Goal: Task Accomplishment & Management: Manage account settings

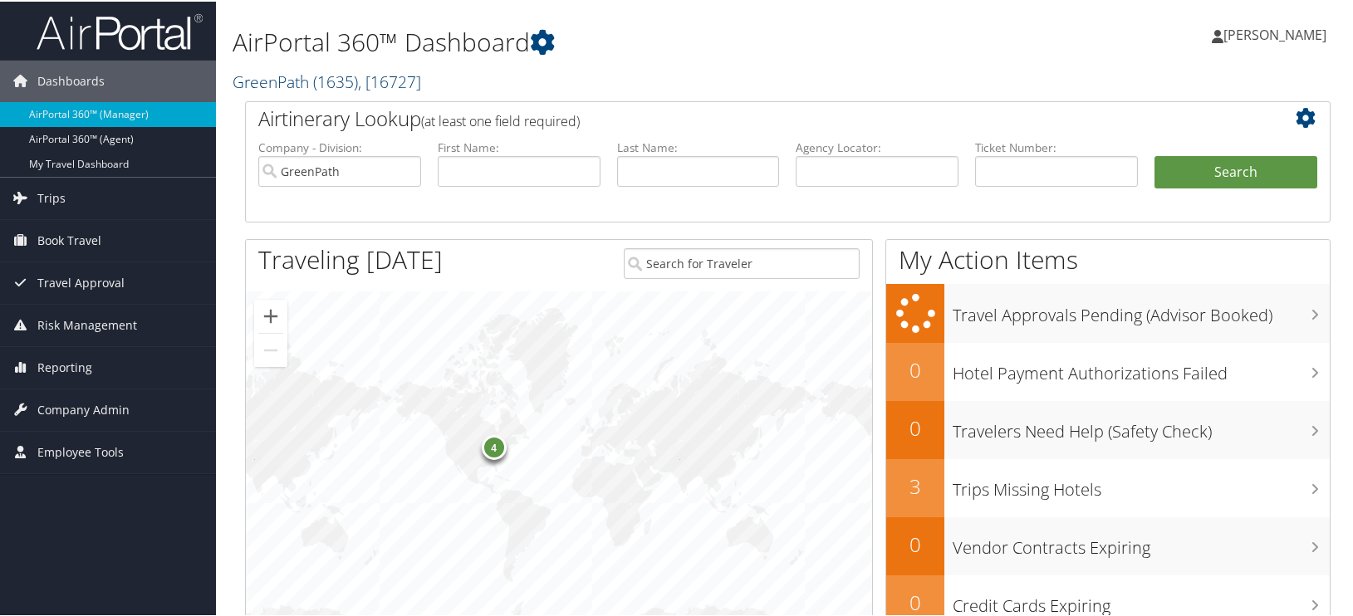
click at [257, 84] on link "GreenPath ( 1635 ) , [ 16727 ]" at bounding box center [327, 80] width 189 height 22
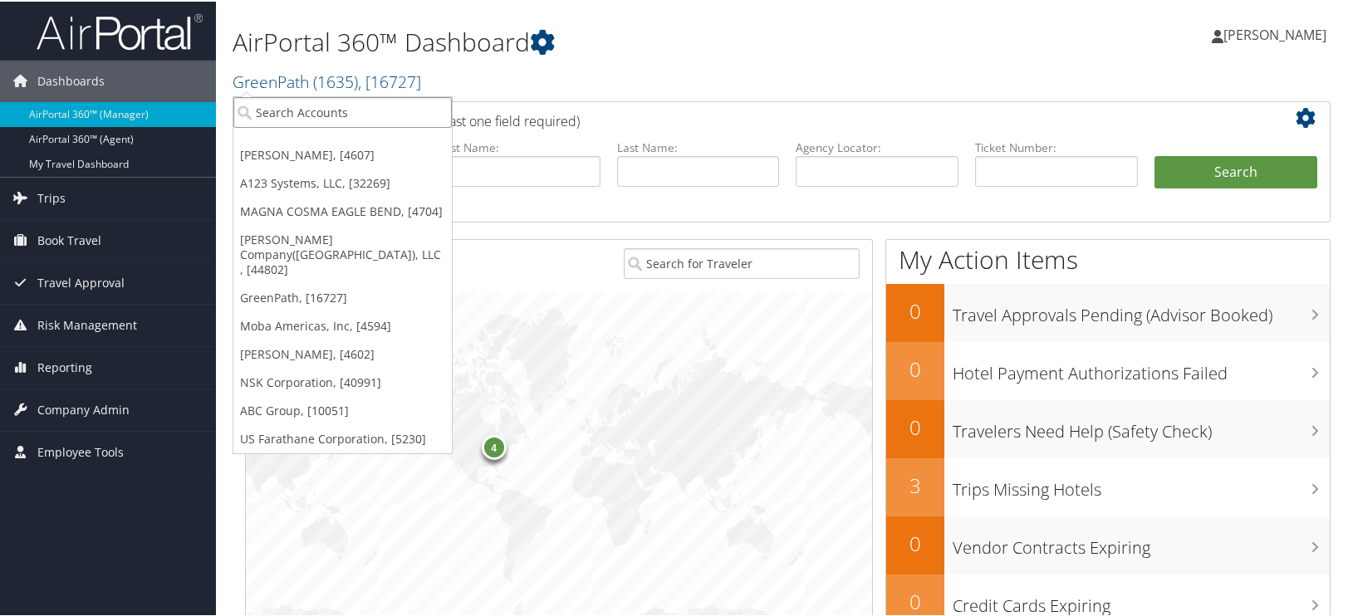
click at [297, 109] on input "search" at bounding box center [342, 111] width 218 height 31
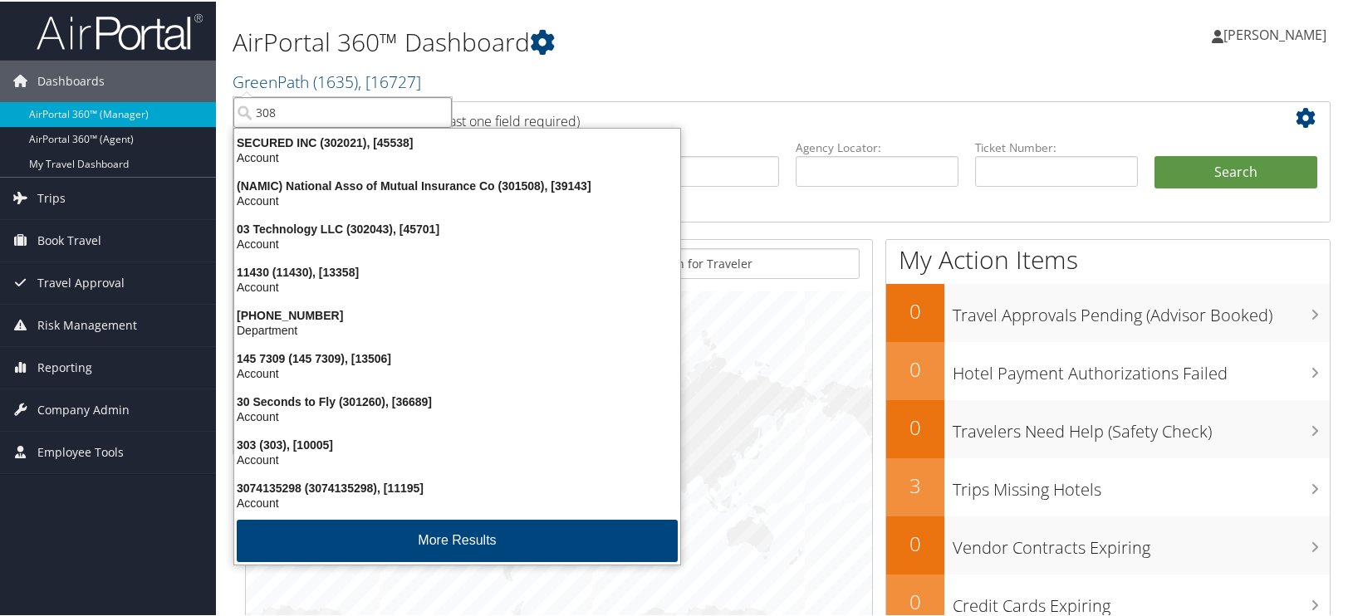
type input "3089"
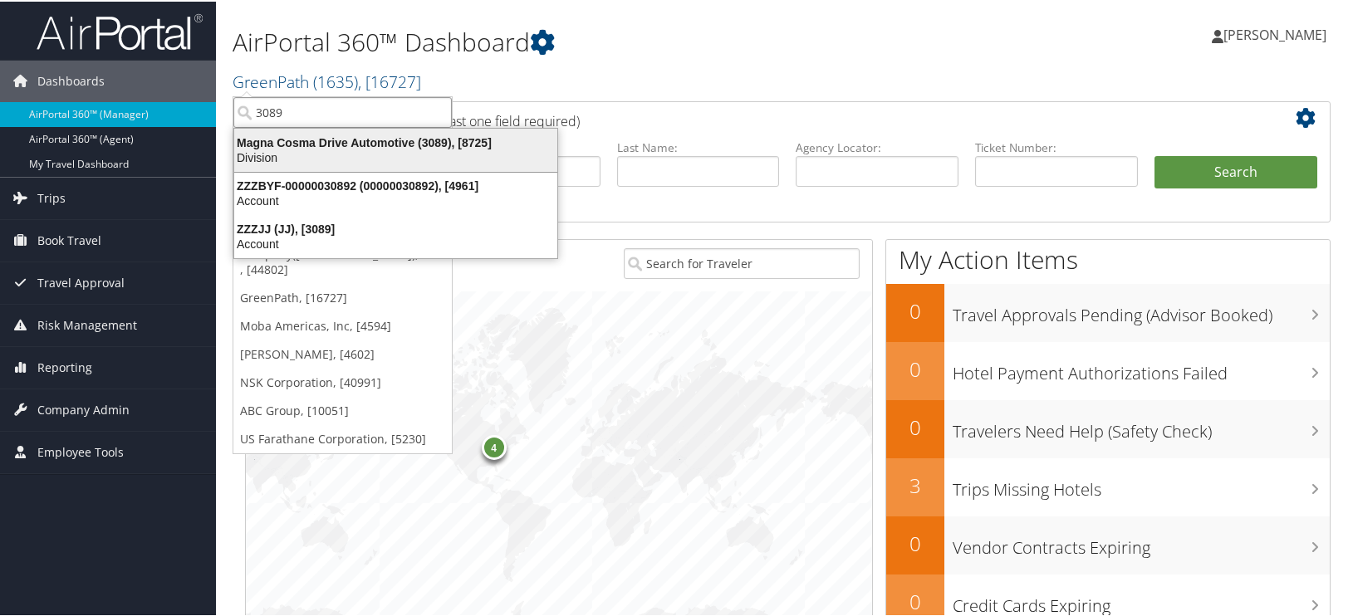
click at [323, 151] on div "Division" at bounding box center [395, 156] width 343 height 15
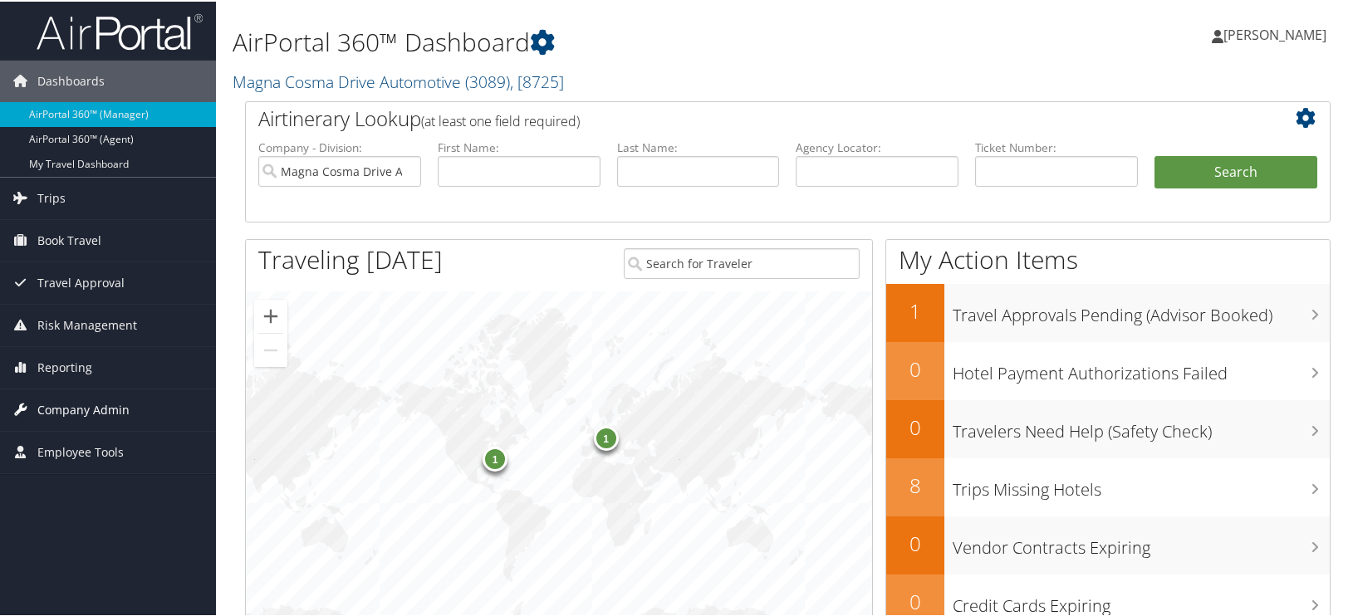
click at [57, 407] on span "Company Admin" at bounding box center [83, 409] width 92 height 42
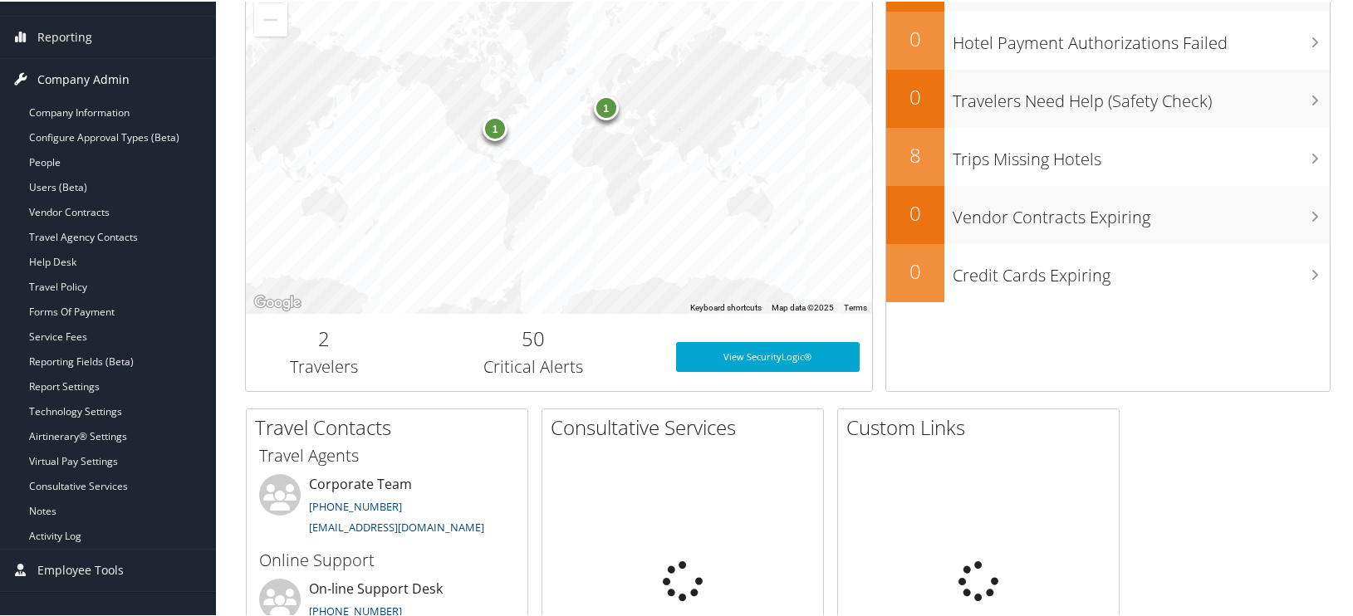
scroll to position [332, 0]
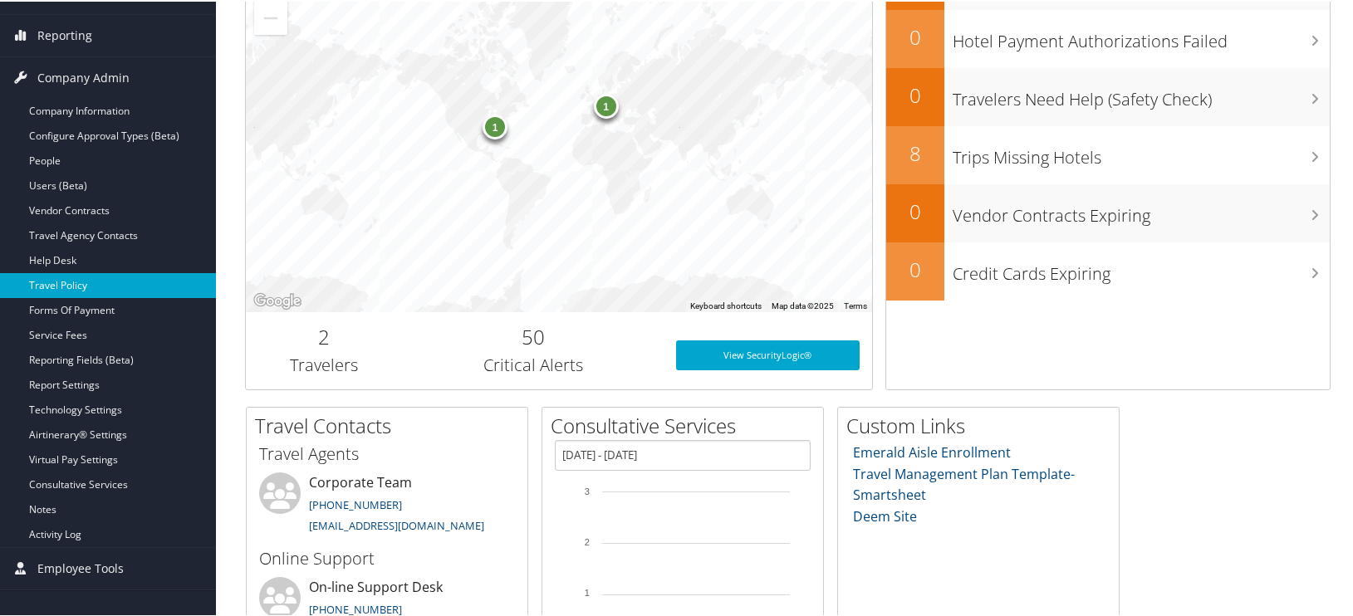
click at [61, 285] on link "Travel Policy" at bounding box center [108, 284] width 216 height 25
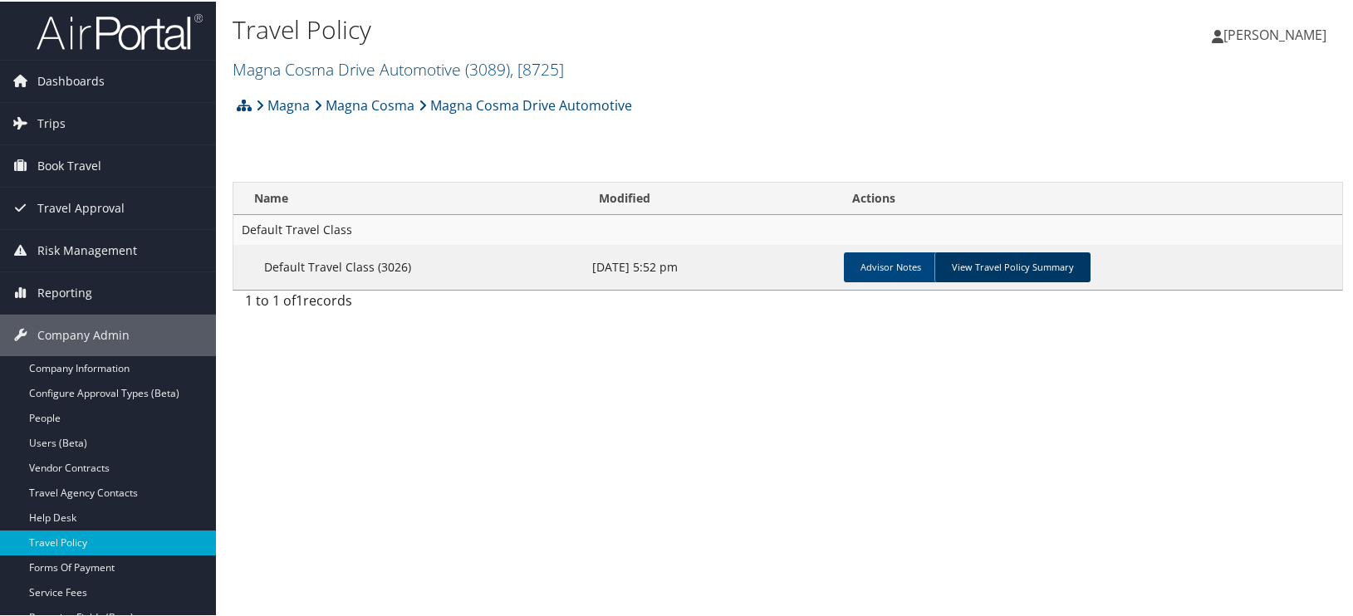
click at [1002, 266] on link "View Travel Policy Summary" at bounding box center [1012, 266] width 156 height 30
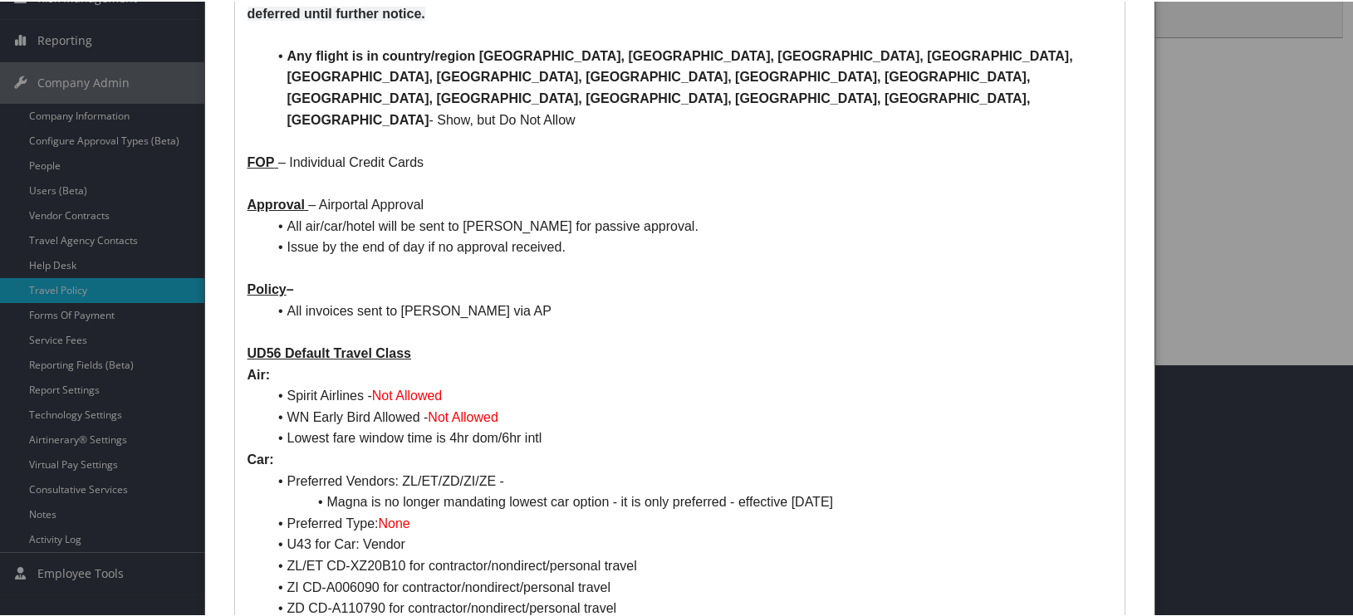
scroll to position [249, 0]
